Goal: Information Seeking & Learning: Learn about a topic

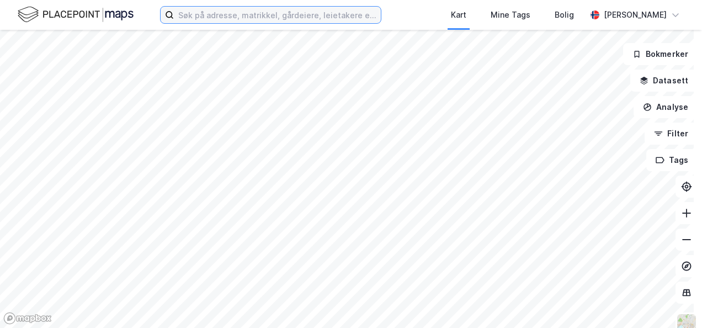
click at [184, 17] on input at bounding box center [277, 15] width 207 height 17
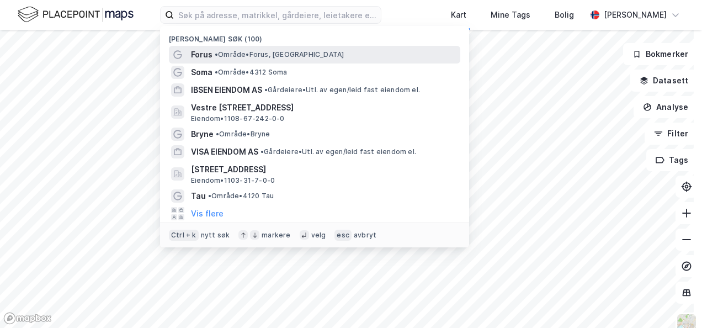
click at [202, 53] on span "Forus" at bounding box center [202, 54] width 22 height 13
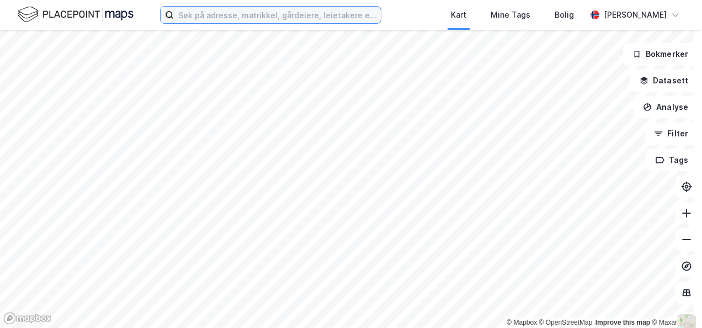
click at [202, 18] on input at bounding box center [277, 15] width 207 height 17
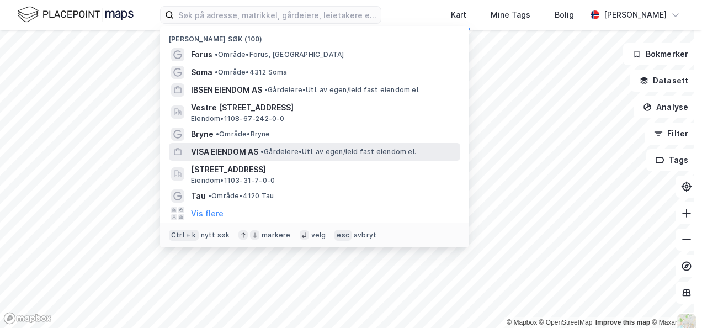
click at [204, 149] on span "VISA EIENDOM AS" at bounding box center [224, 151] width 67 height 13
